Goal: Find specific page/section: Find specific page/section

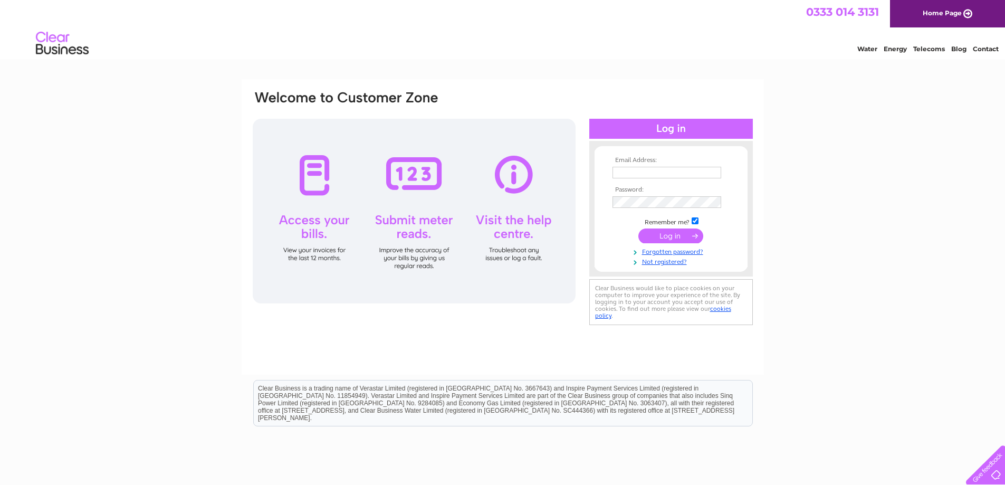
click at [639, 168] on input "text" at bounding box center [666, 173] width 109 height 12
type input "info@dalriadavets.com"
click at [638, 229] on input "submit" at bounding box center [670, 236] width 65 height 15
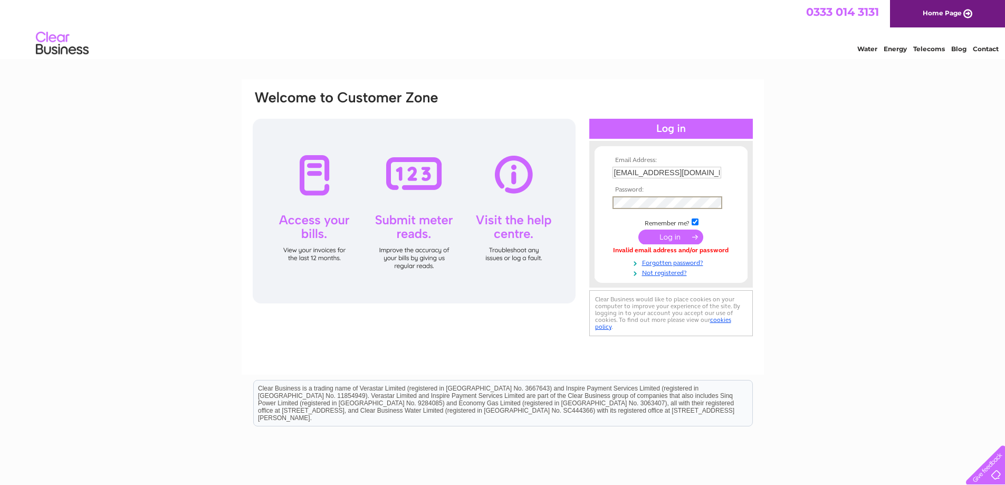
click at [638, 229] on input "submit" at bounding box center [670, 236] width 65 height 15
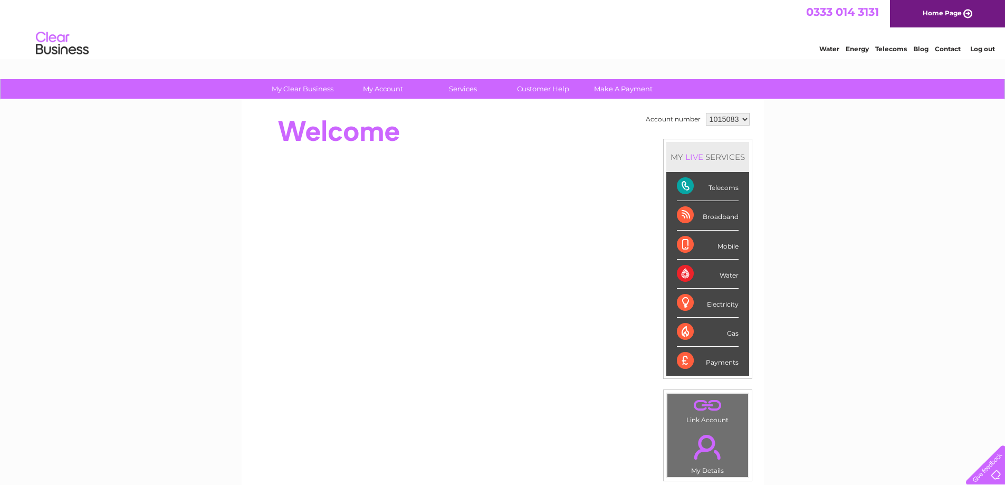
click at [680, 181] on div "Telecoms" at bounding box center [708, 186] width 62 height 29
click at [721, 189] on div "Telecoms" at bounding box center [708, 186] width 62 height 29
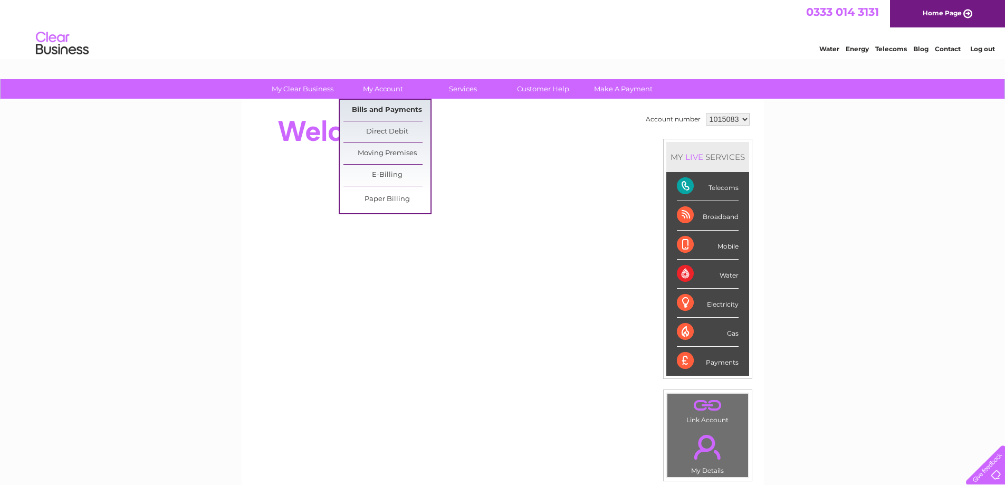
click at [387, 108] on link "Bills and Payments" at bounding box center [386, 110] width 87 height 21
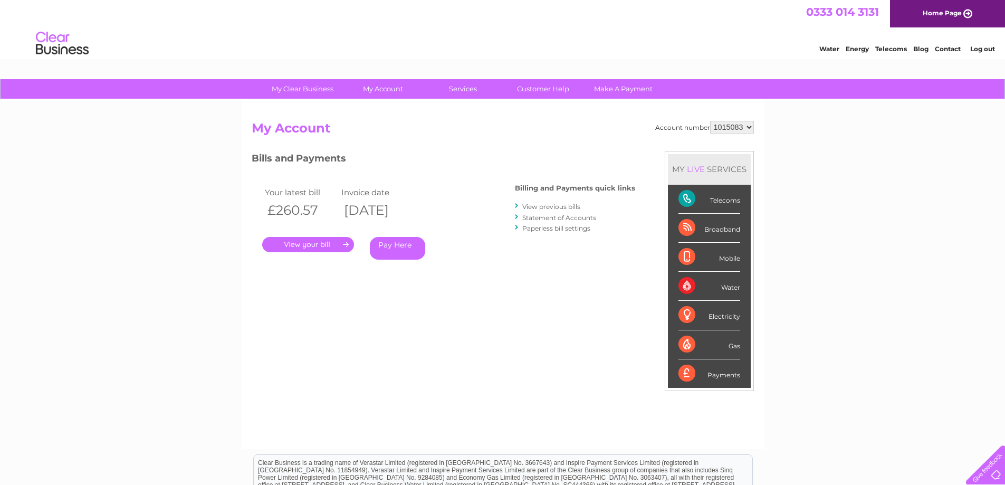
click at [321, 245] on link "." at bounding box center [308, 244] width 92 height 15
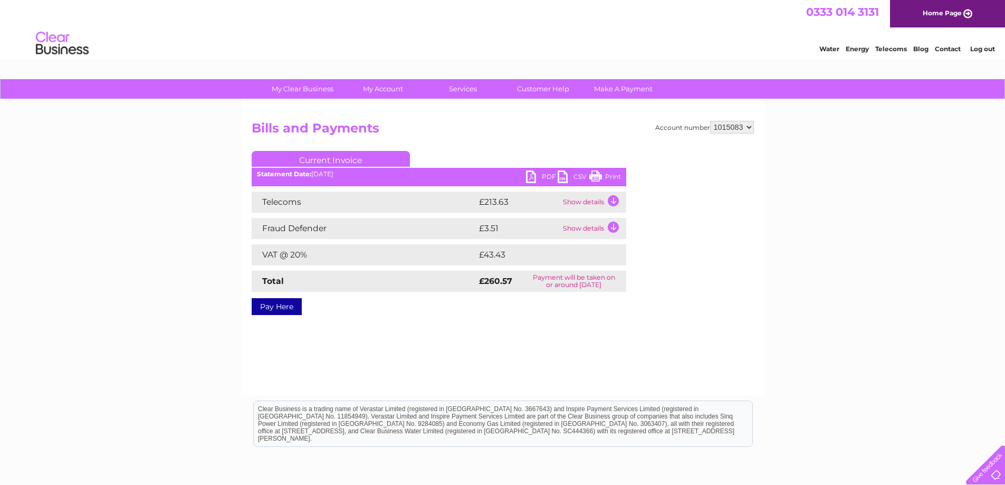
click at [531, 175] on link "PDF" at bounding box center [542, 177] width 32 height 15
